Goal: Go to known website: Go to known website

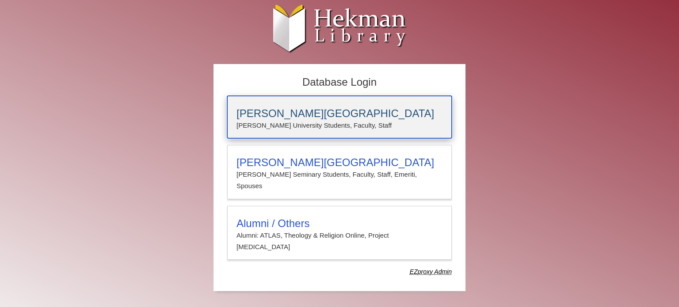
click at [348, 136] on div "Calvin University Calvin University Students, Faculty, Staff" at bounding box center [339, 117] width 225 height 42
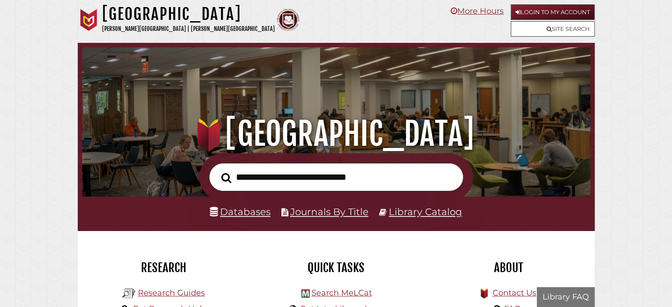
scroll to position [168, 504]
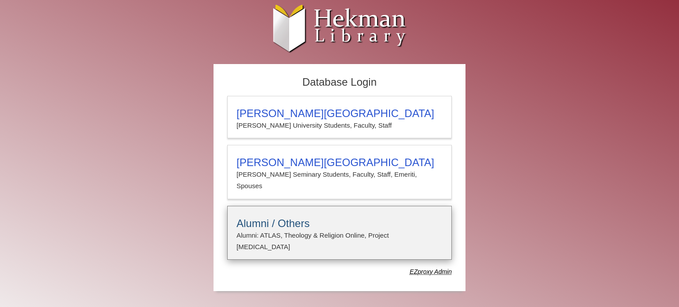
type input "*****"
click at [301, 218] on h3 "Alumni / Others" at bounding box center [340, 224] width 206 height 12
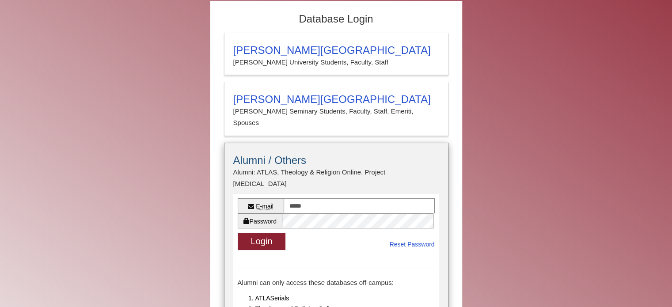
scroll to position [65, 0]
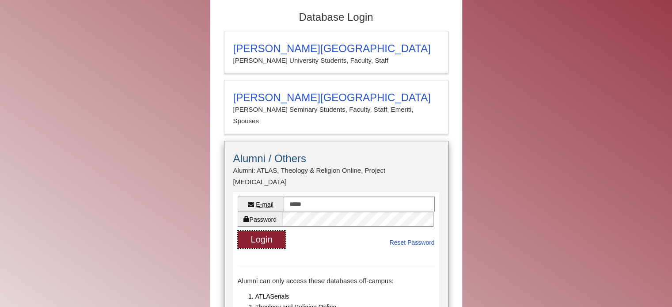
click at [273, 231] on button "Login" at bounding box center [262, 239] width 48 height 17
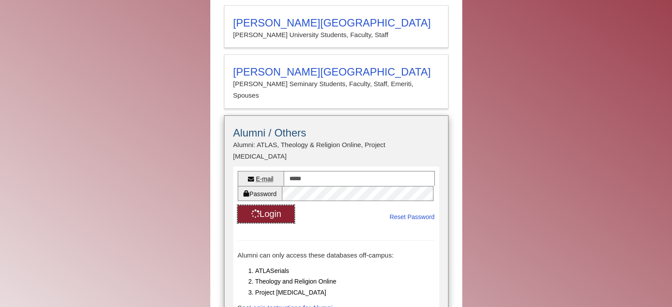
scroll to position [94, 0]
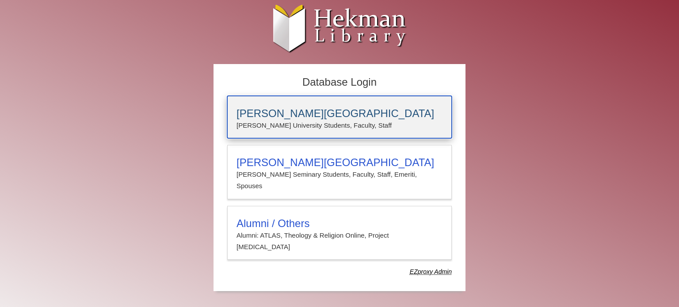
click at [298, 104] on div "Calvin University Calvin University Students, Faculty, Staff" at bounding box center [339, 117] width 225 height 42
